Goal: Navigation & Orientation: Find specific page/section

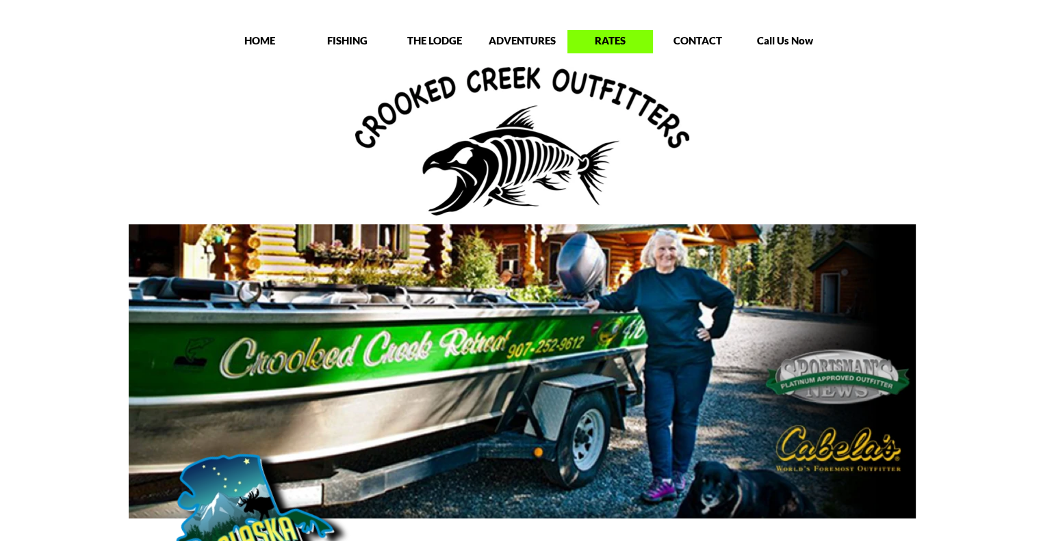
click at [611, 38] on p "RATES" at bounding box center [610, 41] width 86 height 14
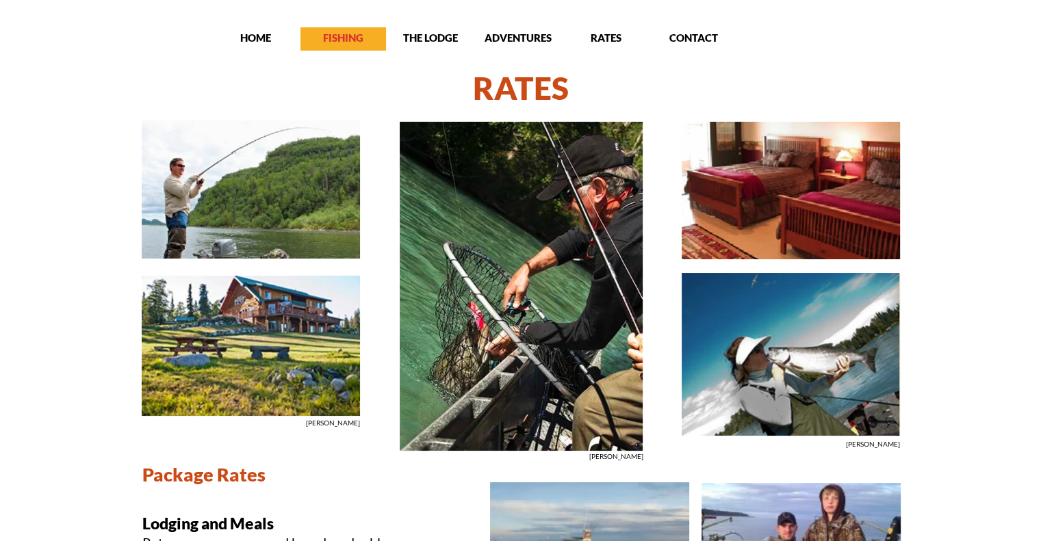
click at [347, 42] on p "FISHING" at bounding box center [344, 38] width 86 height 14
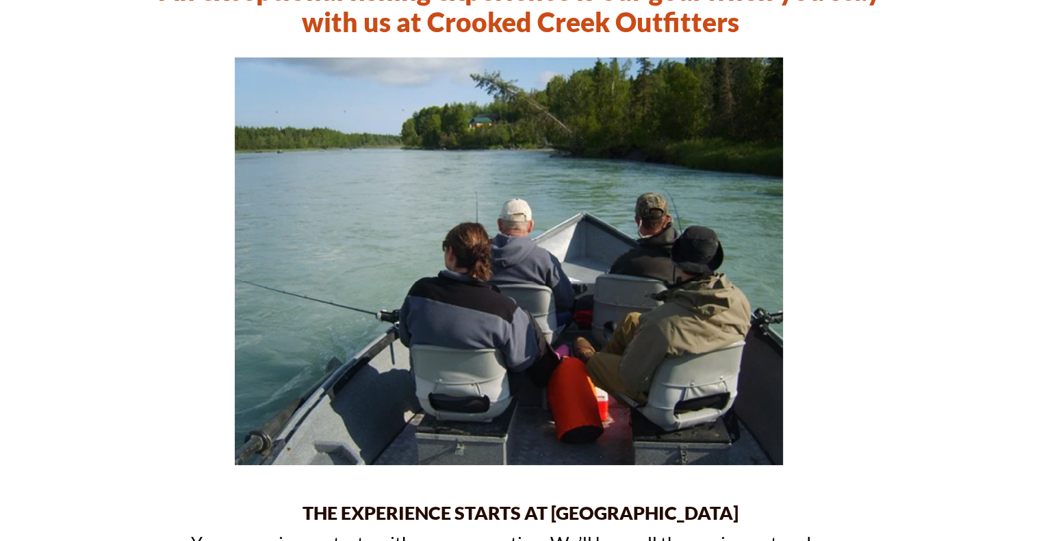
scroll to position [93, 0]
